Goal: Information Seeking & Learning: Learn about a topic

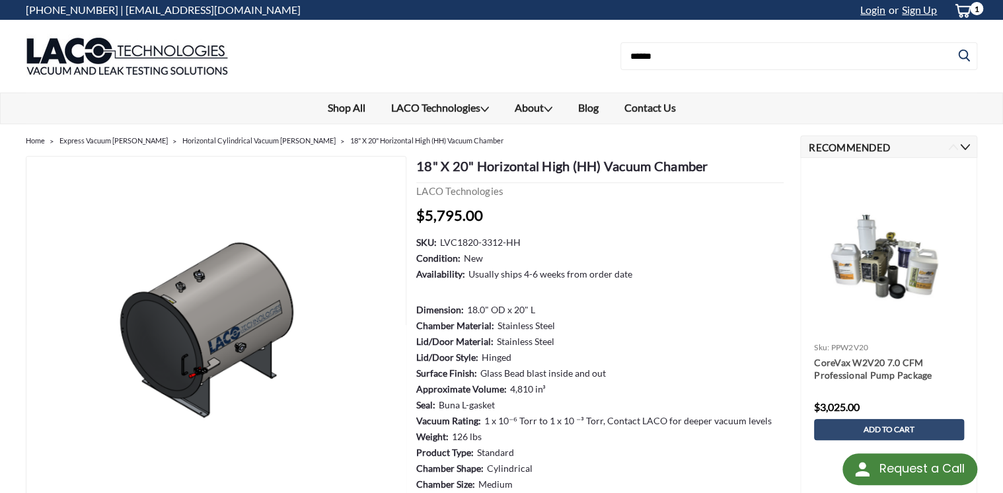
scroll to position [53, 0]
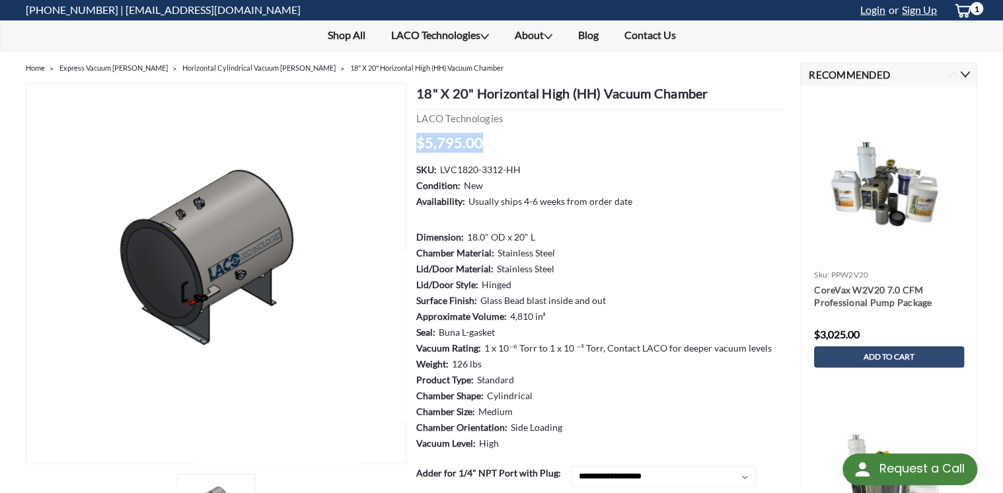
drag, startPoint x: 410, startPoint y: 137, endPoint x: 482, endPoint y: 143, distance: 72.9
drag, startPoint x: 482, startPoint y: 143, endPoint x: 476, endPoint y: 145, distance: 6.9
drag, startPoint x: 476, startPoint y: 145, endPoint x: 648, endPoint y: 320, distance: 245.8
click at [648, 320] on dl "SKU: LVC1820-3312-HH Condition: New Availability: Usually ships 4-6 weeks from …" at bounding box center [599, 307] width 367 height 289
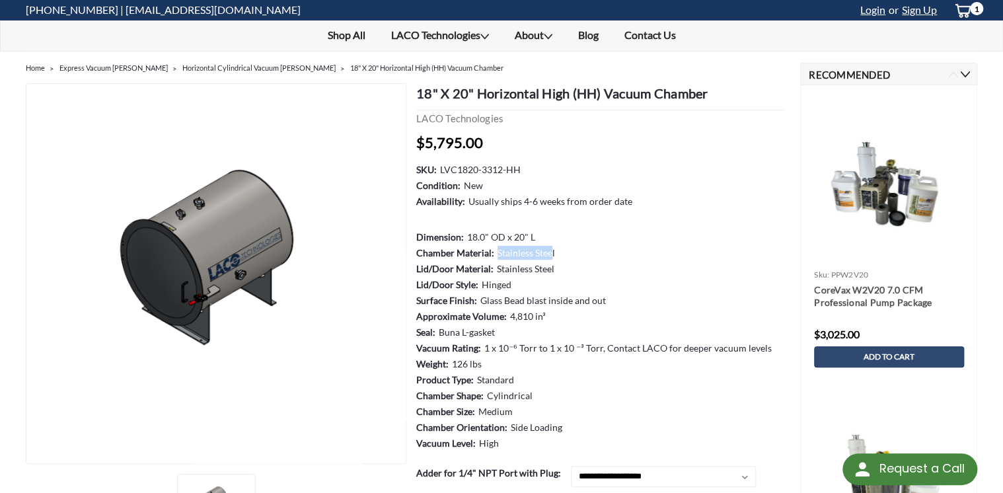
drag, startPoint x: 495, startPoint y: 250, endPoint x: 552, endPoint y: 246, distance: 57.0
click at [552, 246] on dd "Stainless Steel" at bounding box center [526, 253] width 57 height 14
drag, startPoint x: 552, startPoint y: 246, endPoint x: 547, endPoint y: 251, distance: 7.0
drag, startPoint x: 547, startPoint y: 251, endPoint x: 560, endPoint y: 245, distance: 14.2
click at [560, 245] on dl "SKU: LVC1820-3312-HH Condition: New Availability: Usually ships 4-6 weeks from …" at bounding box center [599, 307] width 367 height 289
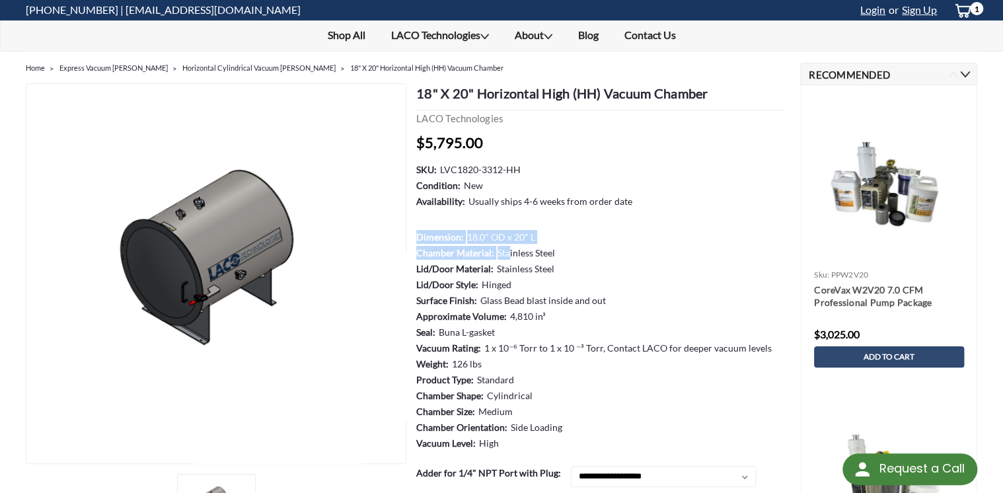
drag, startPoint x: 559, startPoint y: 249, endPoint x: 510, endPoint y: 248, distance: 48.9
click at [510, 248] on dl "SKU: LVC1820-3312-HH Condition: New Availability: Usually ships 4-6 weeks from …" at bounding box center [599, 307] width 367 height 289
drag, startPoint x: 510, startPoint y: 248, endPoint x: 566, endPoint y: 249, distance: 55.5
click at [563, 249] on dl "SKU: LVC1820-3312-HH Condition: New Availability: Usually ships 4-6 weeks from …" at bounding box center [599, 307] width 367 height 289
drag, startPoint x: 558, startPoint y: 254, endPoint x: 565, endPoint y: 251, distance: 8.0
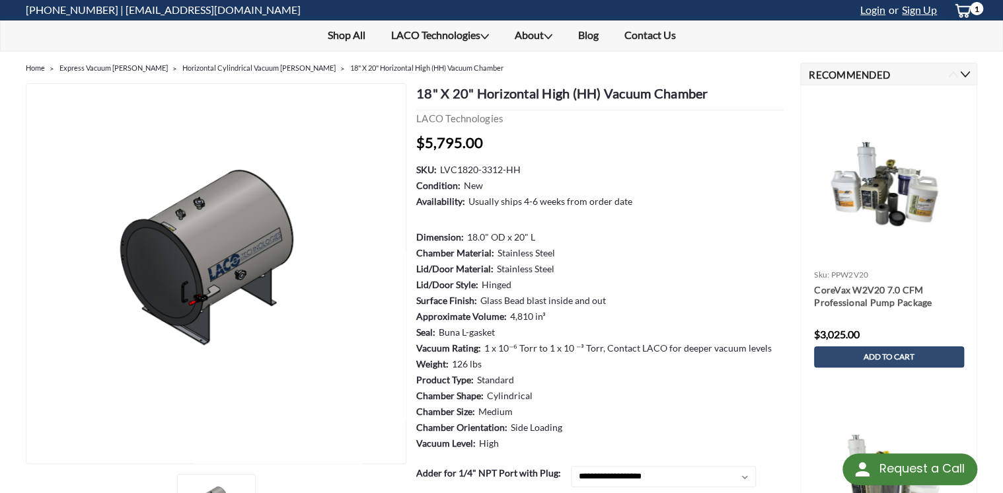
click at [562, 250] on dl "SKU: LVC1820-3312-HH Condition: New Availability: Usually ships 4-6 weeks from …" at bounding box center [599, 307] width 367 height 289
click at [569, 256] on dl "SKU: LVC1820-3312-HH Condition: New Availability: Usually ships 4-6 weeks from …" at bounding box center [599, 307] width 367 height 289
drag, startPoint x: 494, startPoint y: 251, endPoint x: 572, endPoint y: 256, distance: 78.2
click at [557, 248] on dl "SKU: LVC1820-3312-HH Condition: New Availability: Usually ships 4-6 weeks from …" at bounding box center [599, 307] width 367 height 289
click at [574, 258] on dl "SKU: LVC1820-3312-HH Condition: New Availability: Usually ships 4-6 weeks from …" at bounding box center [599, 307] width 367 height 289
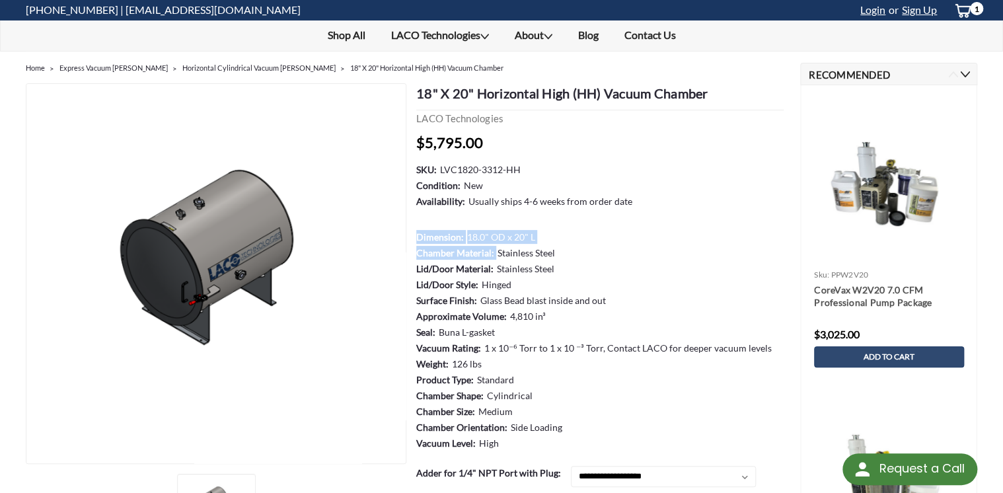
drag, startPoint x: 497, startPoint y: 249, endPoint x: 554, endPoint y: 253, distance: 57.0
click at [554, 253] on dl "SKU: LVC1820-3312-HH Condition: New Availability: Usually ships 4-6 weeks from …" at bounding box center [599, 307] width 367 height 289
drag, startPoint x: 546, startPoint y: 249, endPoint x: 510, endPoint y: 255, distance: 36.2
click at [510, 255] on dd "Stainless Steel" at bounding box center [526, 253] width 57 height 14
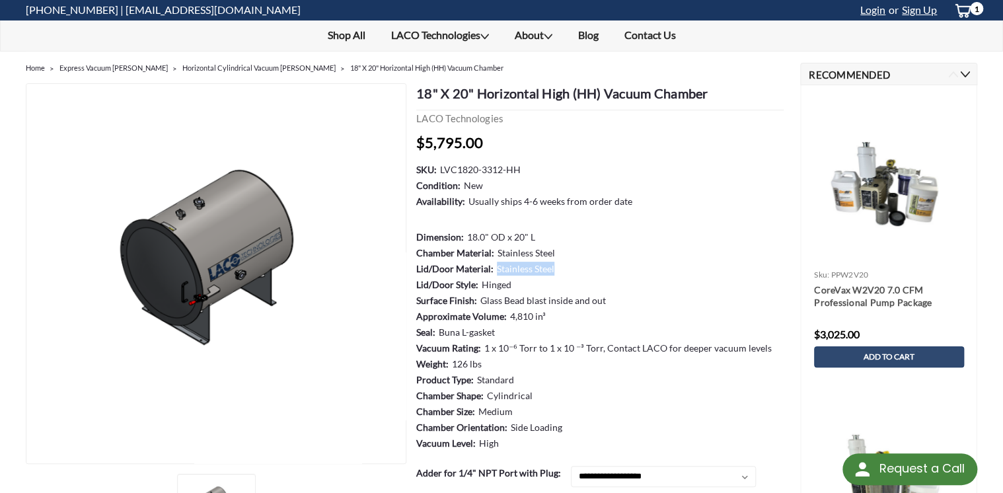
drag, startPoint x: 495, startPoint y: 264, endPoint x: 553, endPoint y: 267, distance: 57.6
click at [553, 267] on dd "Stainless Steel" at bounding box center [525, 269] width 57 height 14
drag, startPoint x: 553, startPoint y: 267, endPoint x: 545, endPoint y: 267, distance: 7.3
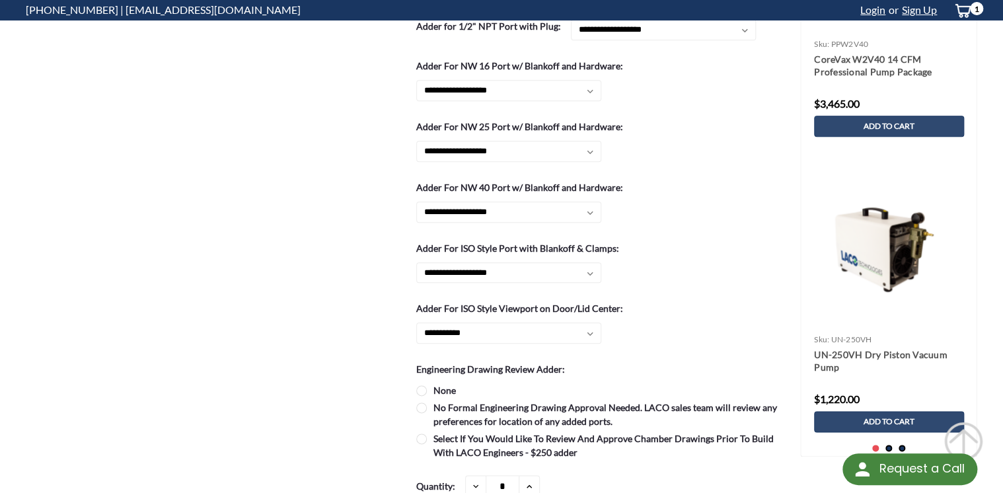
drag, startPoint x: 22, startPoint y: 19, endPoint x: 535, endPoint y: 358, distance: 615.7
click at [535, 358] on body "Request a Call Request a Call .st0{fill:#4D4D4D;} Created with Sketch. Created …" at bounding box center [501, 408] width 1003 height 1974
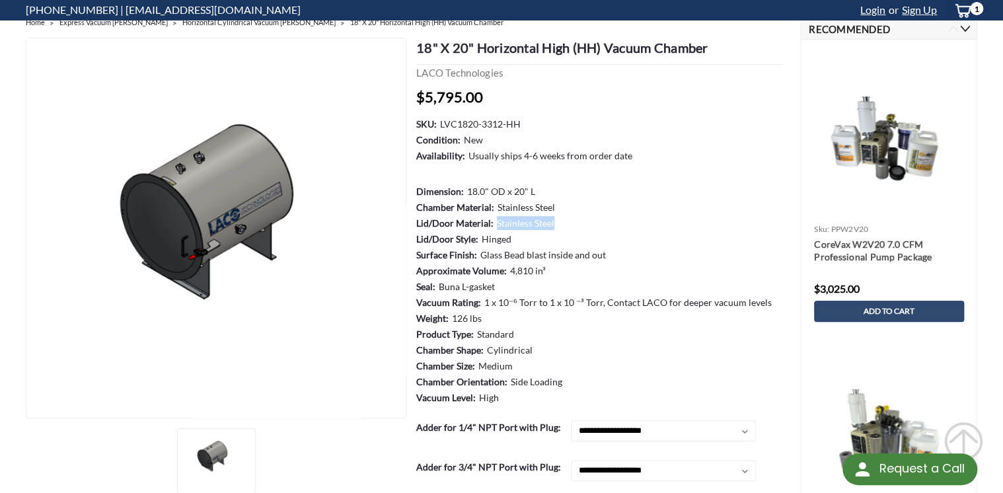
scroll to position [0, 0]
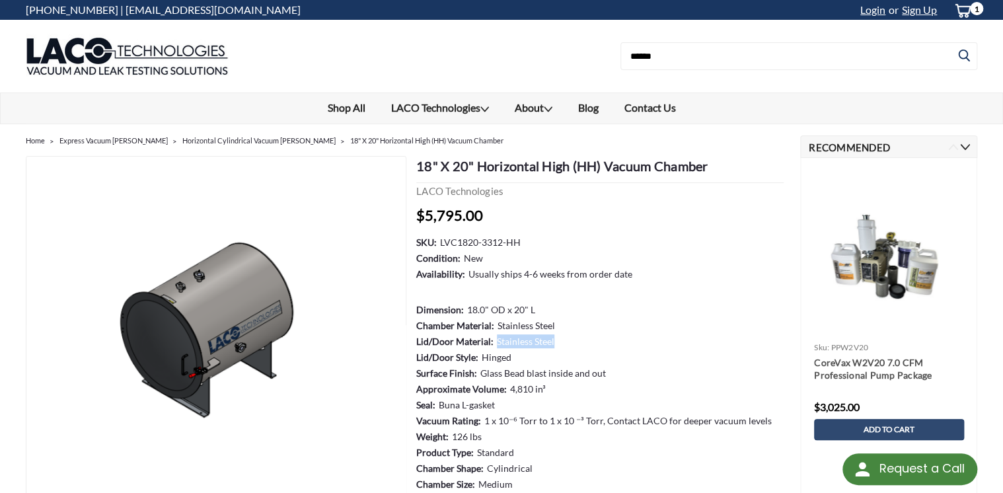
click at [771, 184] on h2 "LACO Technologies" at bounding box center [599, 191] width 367 height 15
